Goal: Find specific page/section: Find specific page/section

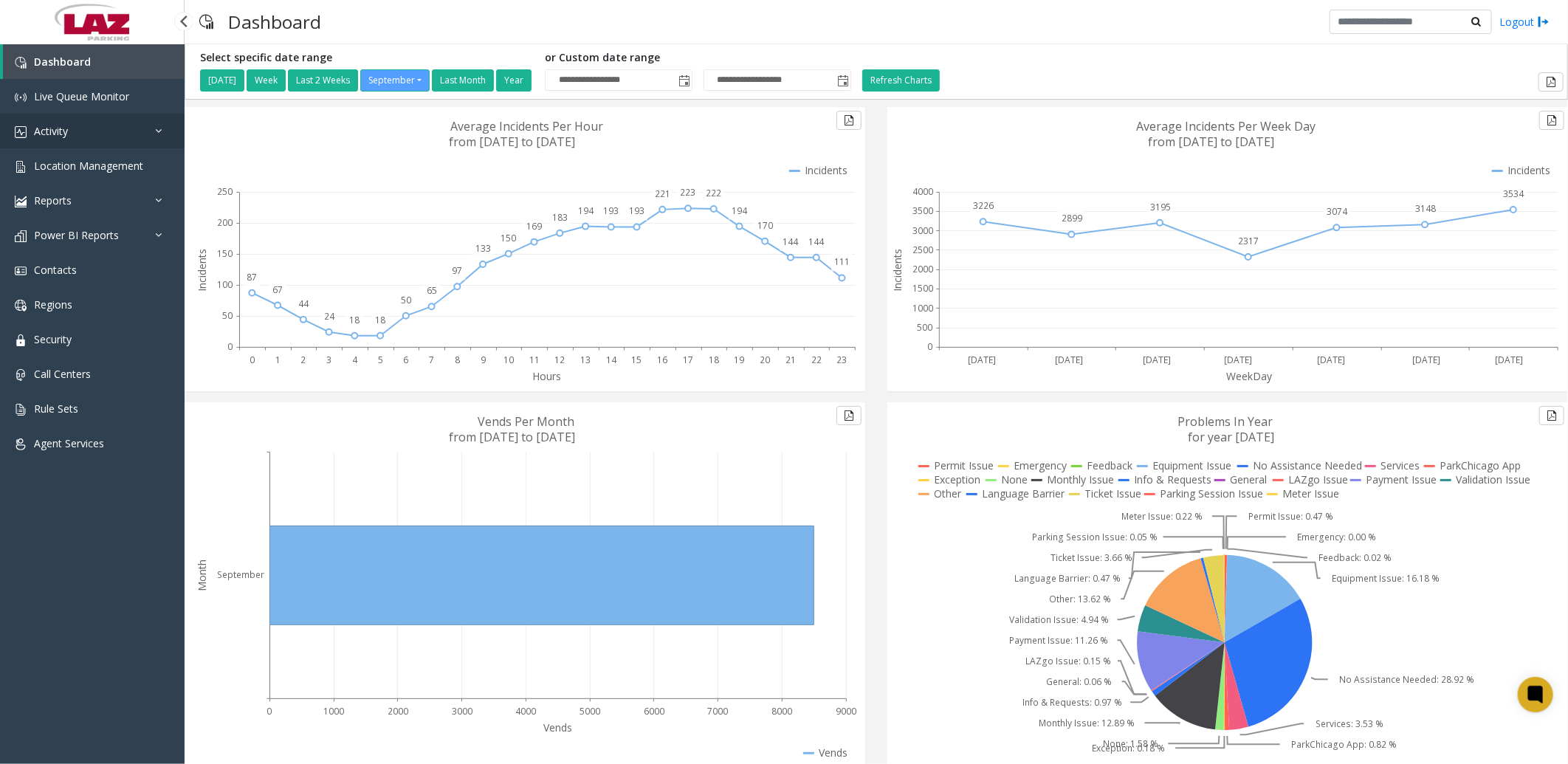
click at [82, 125] on link "Activity" at bounding box center [92, 131] width 184 height 35
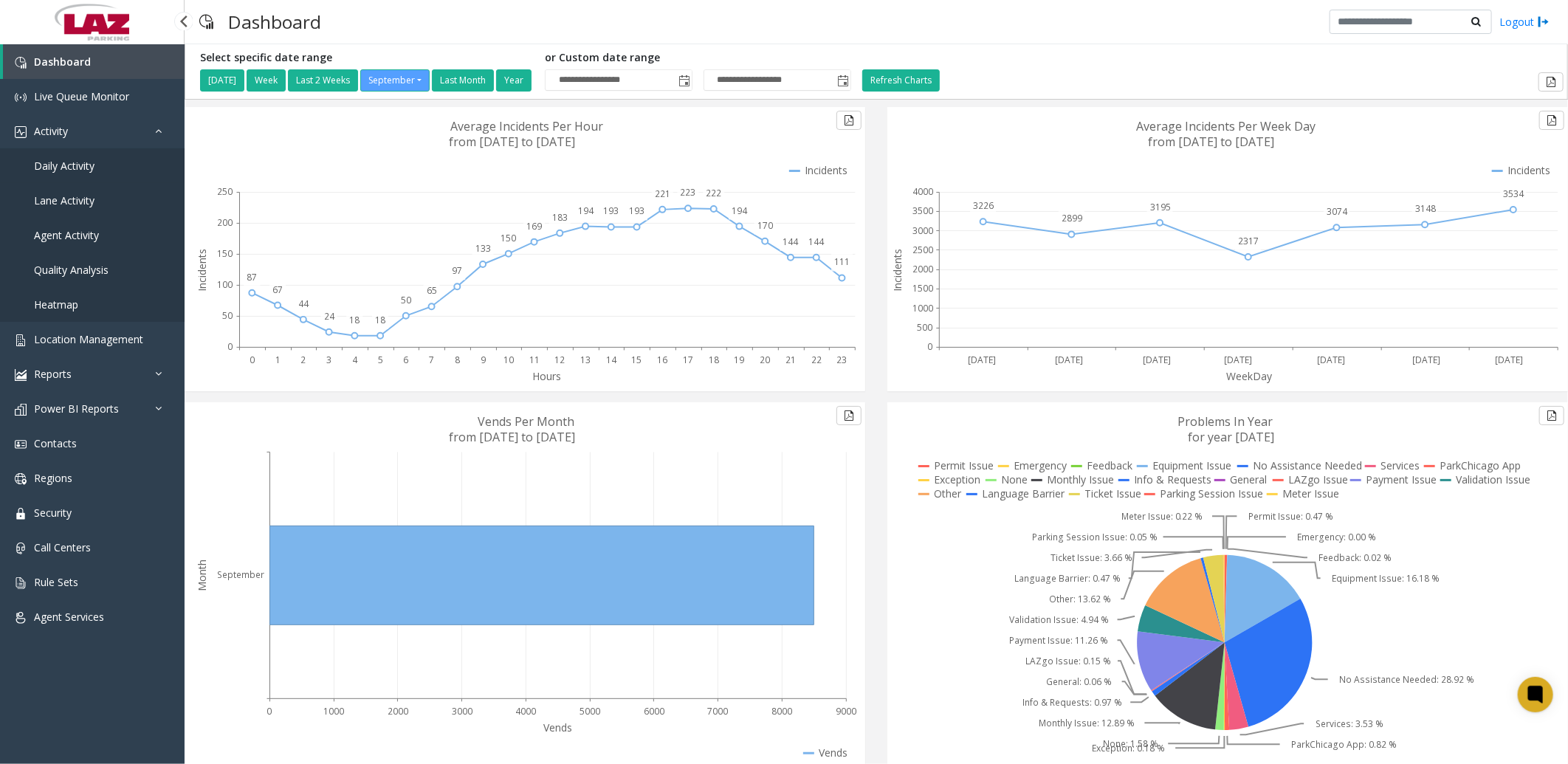
click at [81, 167] on span "Daily Activity" at bounding box center [64, 165] width 61 height 14
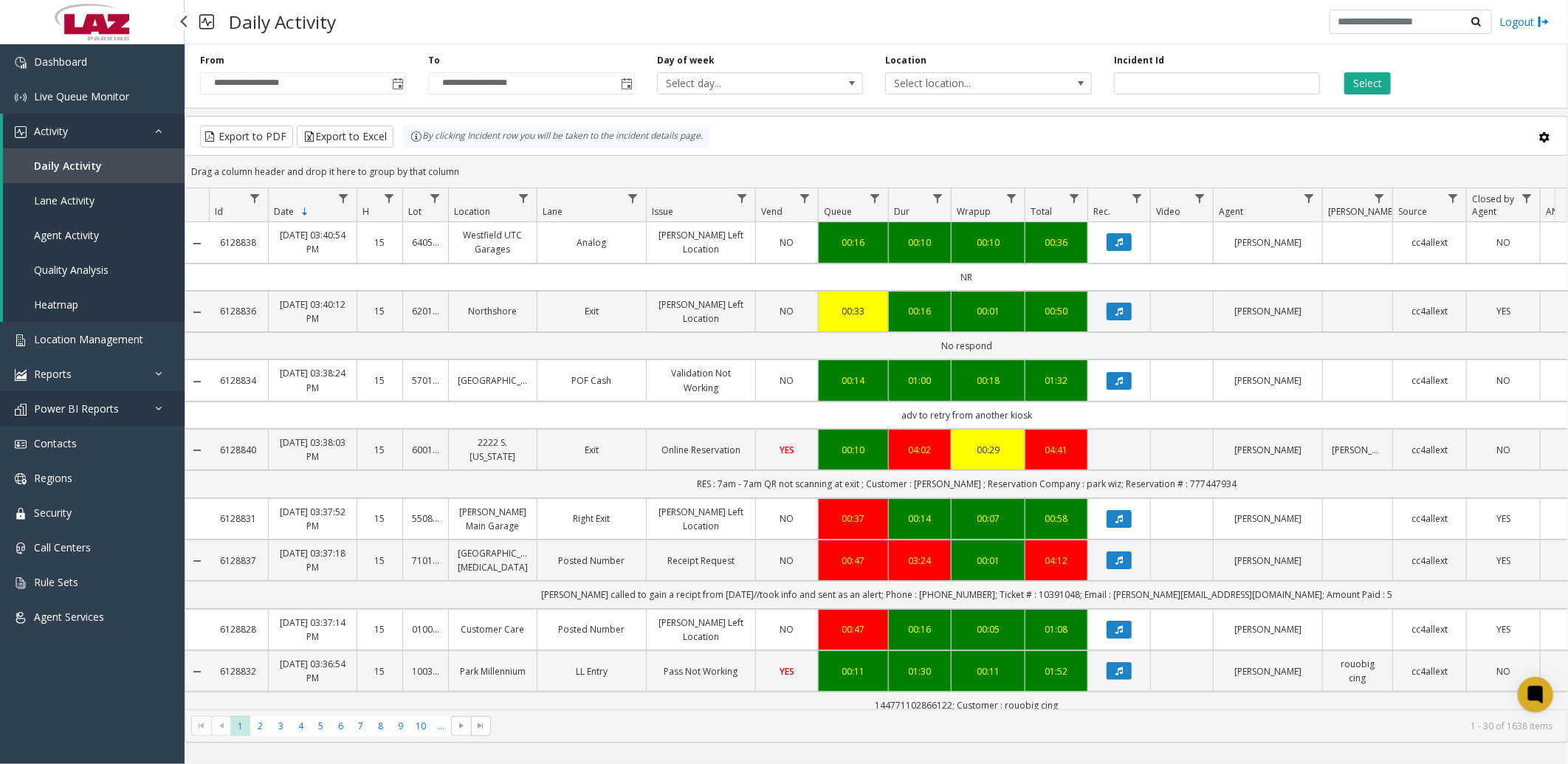
click at [76, 401] on span "Power BI Reports" at bounding box center [76, 408] width 85 height 14
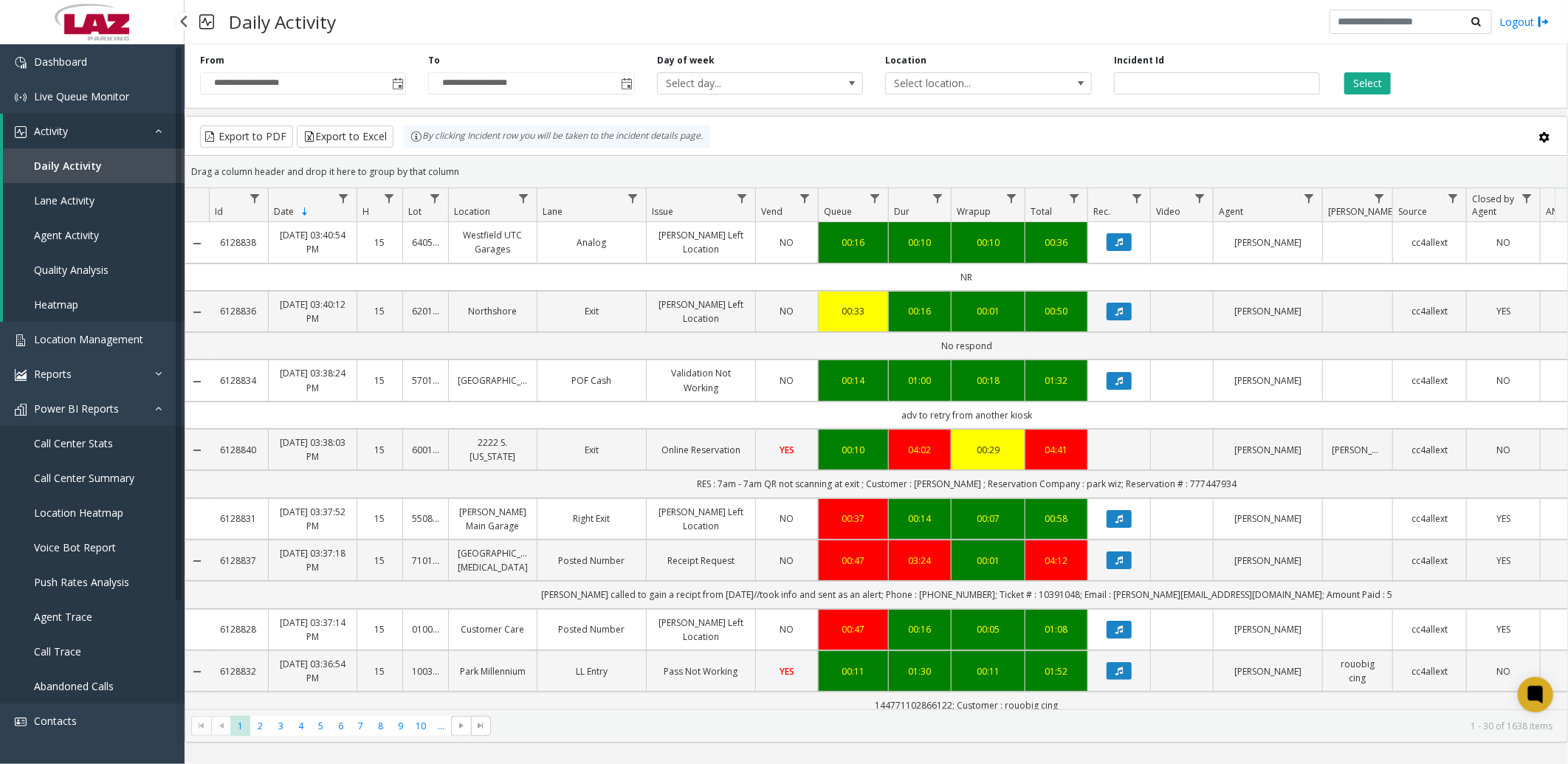
click at [74, 614] on span "Agent Trace" at bounding box center [63, 616] width 58 height 14
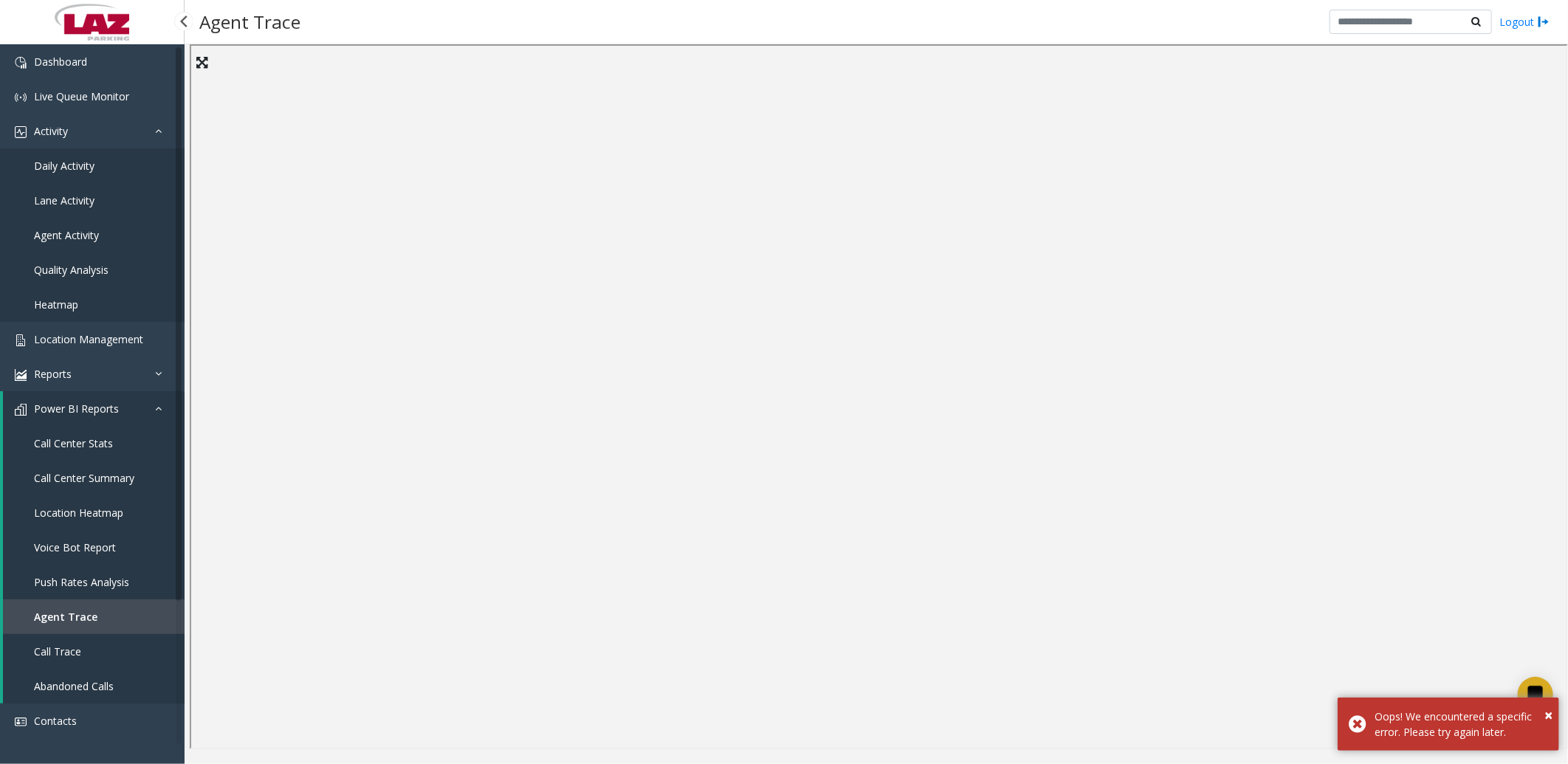
click at [50, 644] on span "Call Trace" at bounding box center [57, 651] width 47 height 14
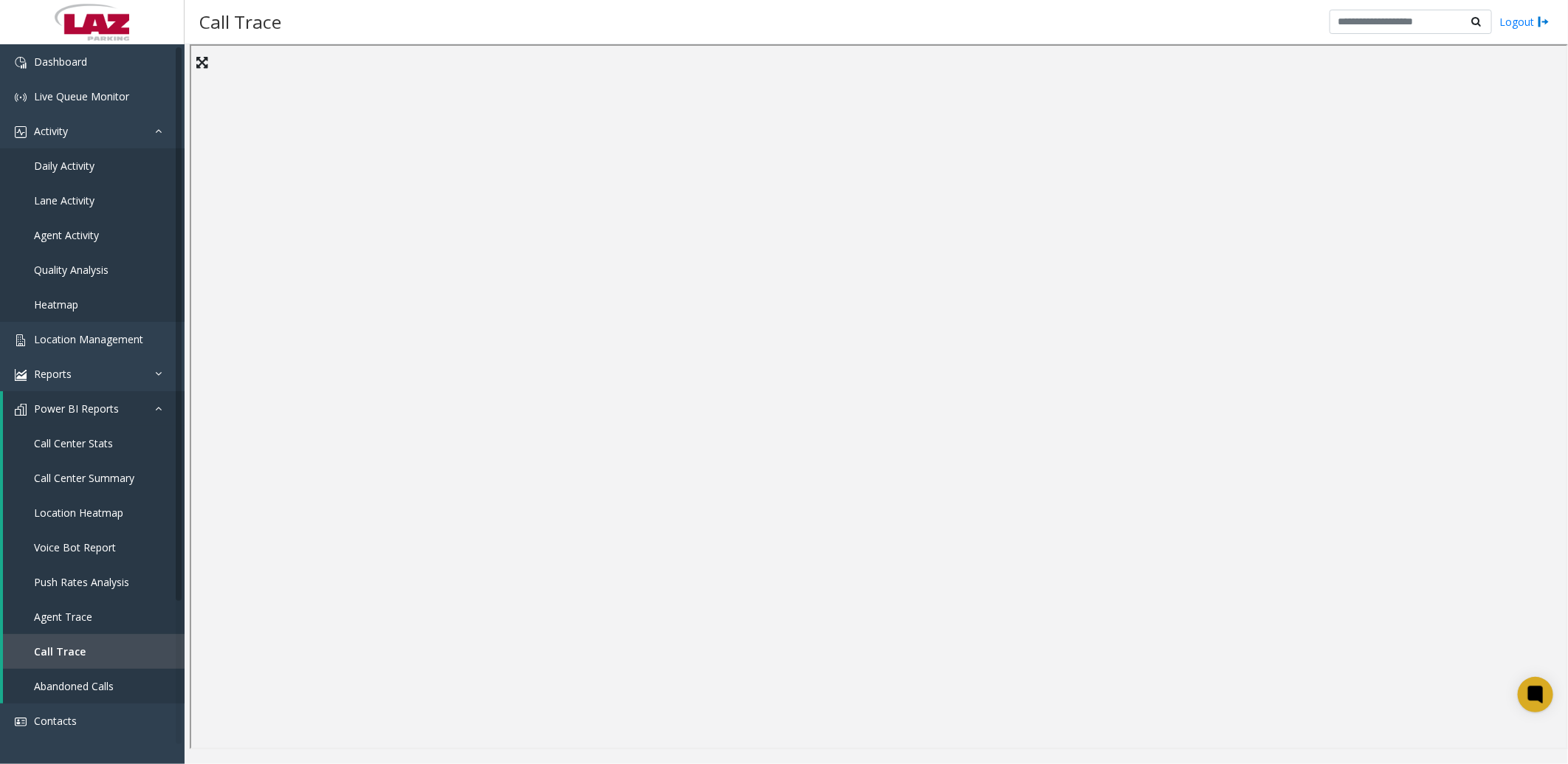
click at [1096, 23] on div "Call Trace Logout" at bounding box center [875, 22] width 1383 height 44
click at [104, 437] on span "Call Center Stats" at bounding box center [73, 443] width 79 height 14
click at [728, 26] on div "Call Center Stats Logout" at bounding box center [875, 22] width 1383 height 44
click at [70, 646] on span "Call Trace" at bounding box center [57, 651] width 47 height 14
click at [764, 22] on div "Call Trace Logout" at bounding box center [875, 22] width 1383 height 44
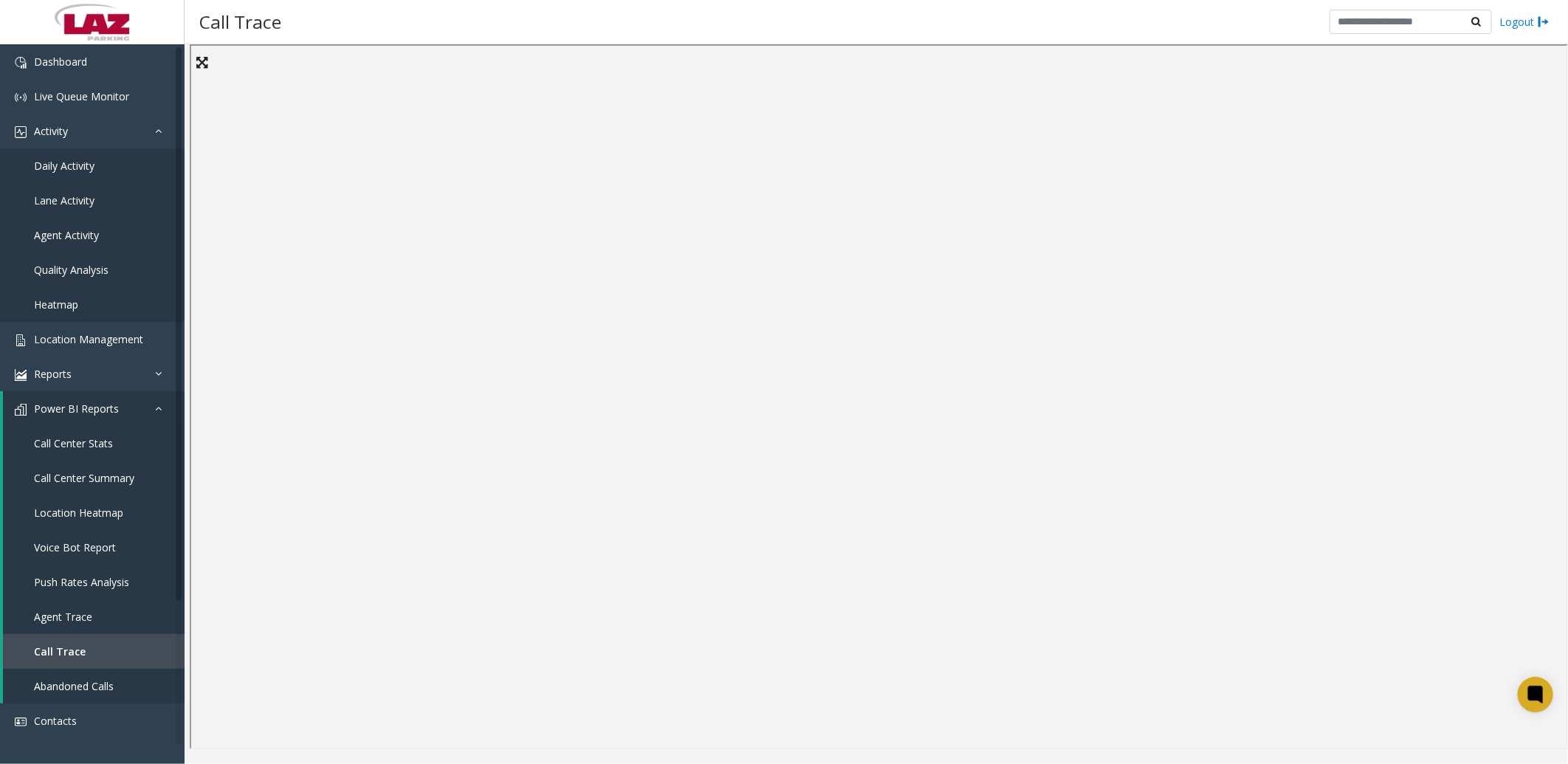
click at [897, 20] on div "Call Trace Logout" at bounding box center [875, 22] width 1383 height 44
click at [500, 14] on div "Call Trace Logout" at bounding box center [875, 22] width 1383 height 44
click at [78, 441] on span "Call Center Stats" at bounding box center [73, 443] width 79 height 14
